Goal: Navigation & Orientation: Go to known website

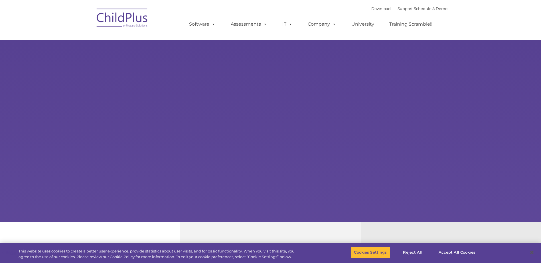
select select "MEDIUM"
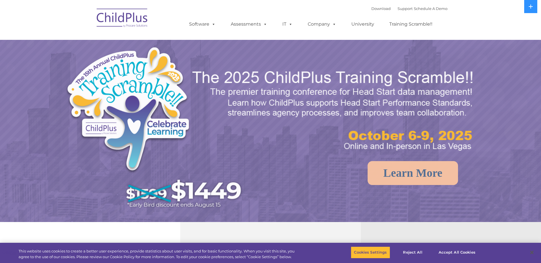
select select "MEDIUM"
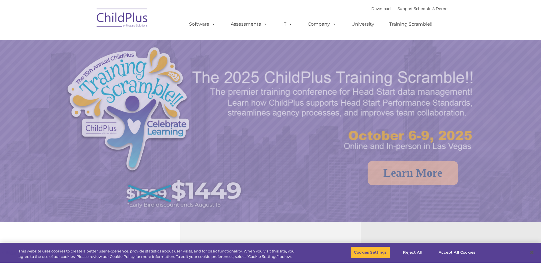
select select "MEDIUM"
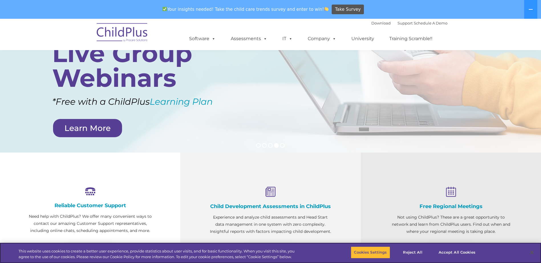
scroll to position [32, 0]
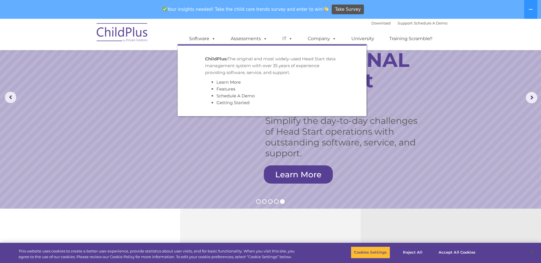
click at [218, 61] on strong "ChildPlus:" at bounding box center [216, 58] width 23 height 5
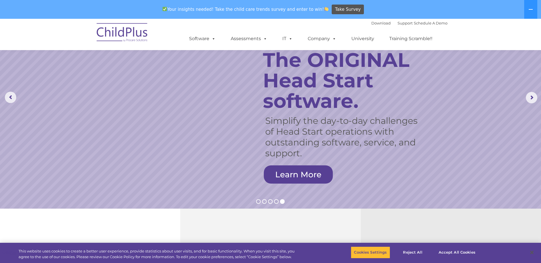
click at [443, 83] on rs-slide "Simplify the day-to-day challenges of Head Start operations with outstanding so…" at bounding box center [270, 98] width 541 height 222
